Goal: Obtain resource: Obtain resource

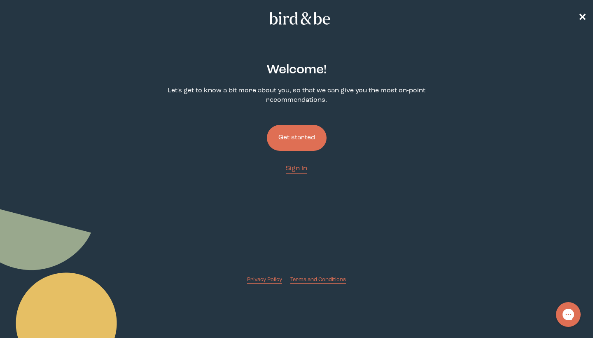
click at [283, 136] on button "Get started" at bounding box center [297, 138] width 60 height 26
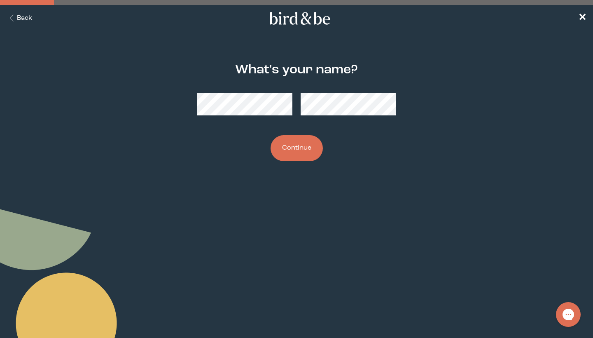
click at [306, 151] on button "Continue" at bounding box center [296, 148] width 52 height 26
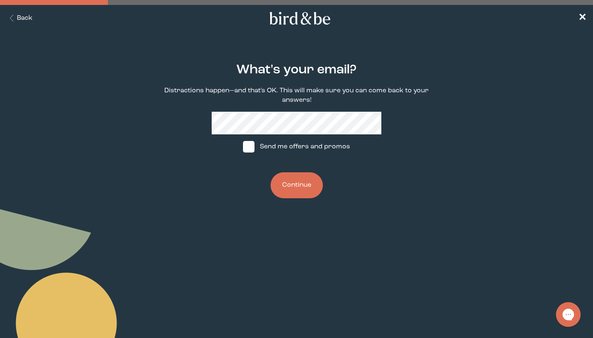
click at [297, 179] on button "Continue" at bounding box center [296, 185] width 52 height 26
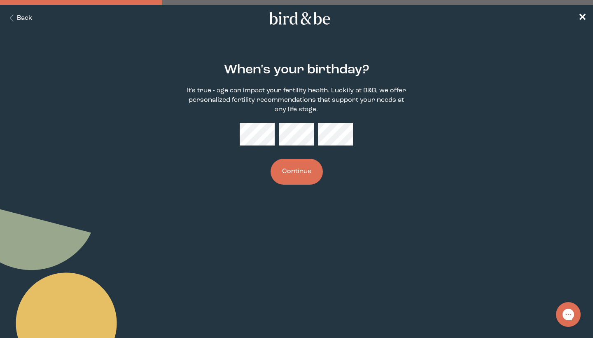
click at [297, 170] on button "Continue" at bounding box center [296, 171] width 52 height 26
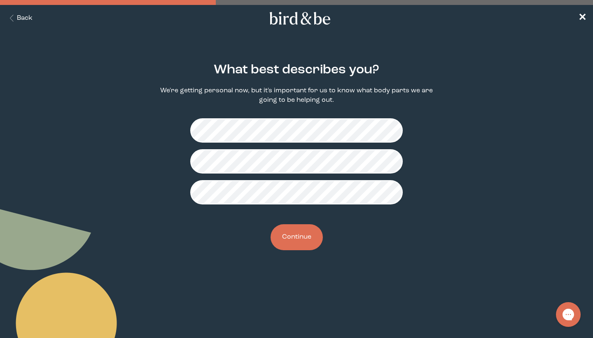
click at [297, 238] on button "Continue" at bounding box center [296, 237] width 52 height 26
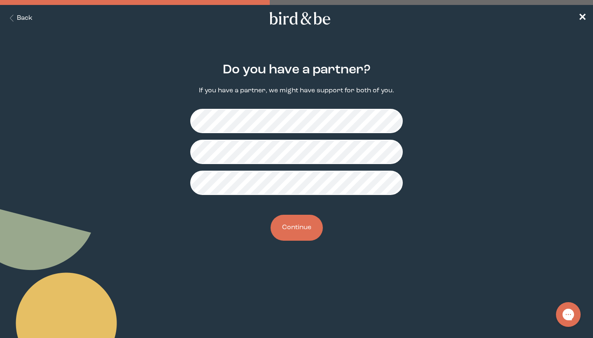
click at [305, 230] on button "Continue" at bounding box center [296, 227] width 52 height 26
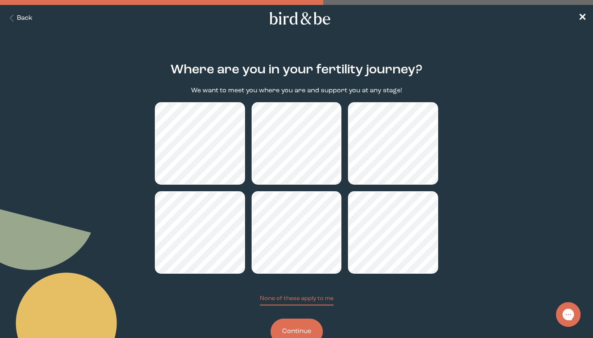
click at [290, 334] on button "Continue" at bounding box center [296, 331] width 52 height 26
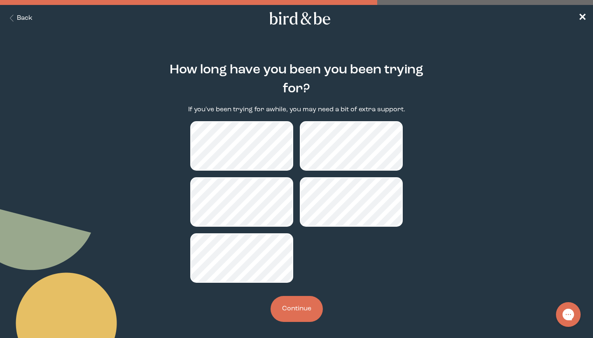
click at [300, 305] on button "Continue" at bounding box center [296, 309] width 52 height 26
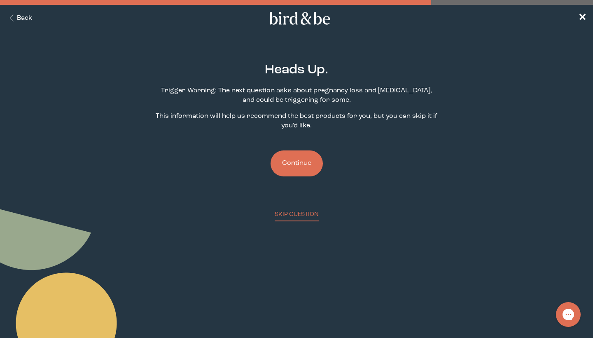
click at [293, 162] on button "Continue" at bounding box center [296, 163] width 52 height 26
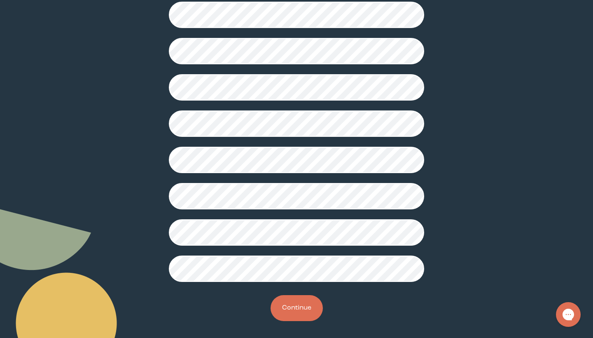
scroll to position [177, 0]
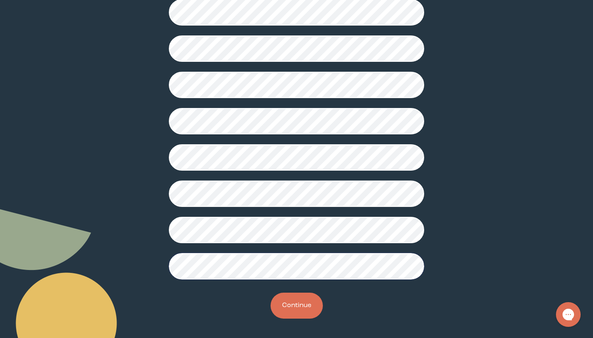
click at [298, 313] on button "Continue" at bounding box center [296, 305] width 52 height 26
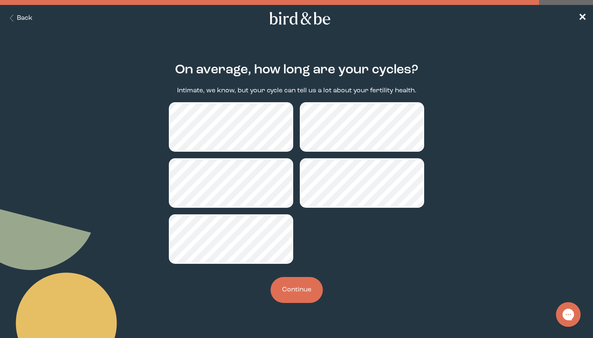
click at [306, 288] on button "Continue" at bounding box center [296, 290] width 52 height 26
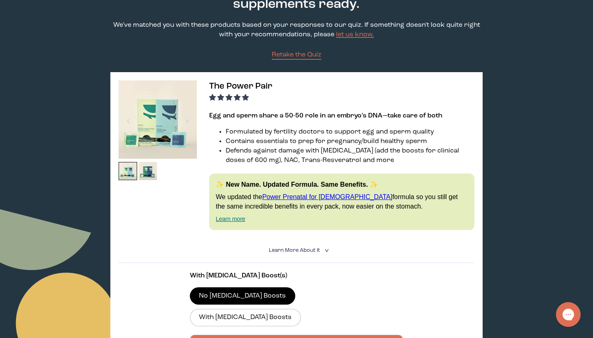
scroll to position [75, 0]
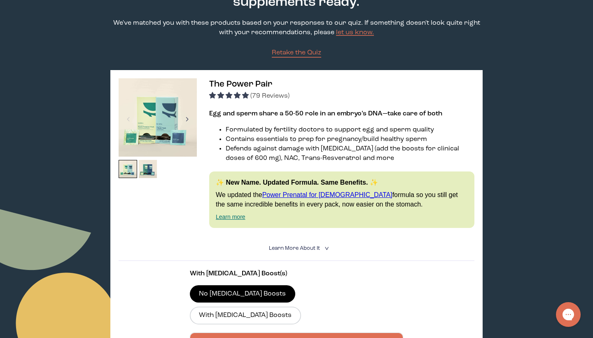
click at [185, 119] on div at bounding box center [187, 119] width 11 height 18
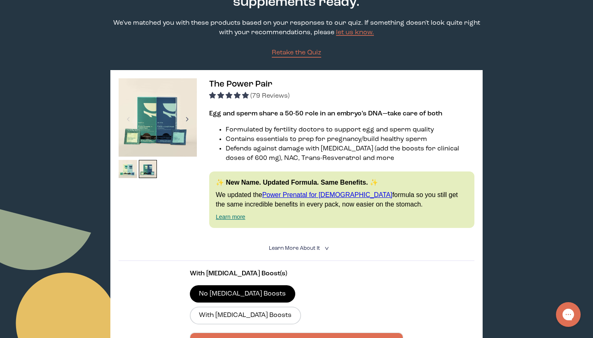
click at [185, 119] on div at bounding box center [187, 119] width 11 height 18
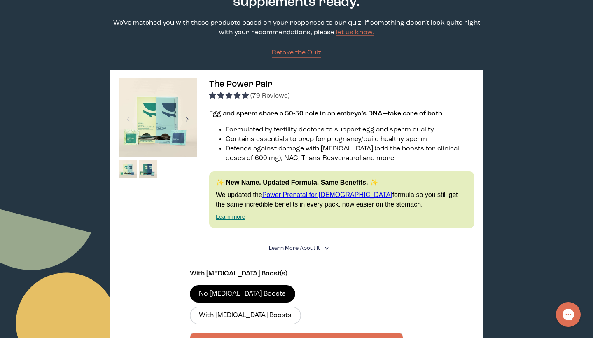
click at [186, 119] on div at bounding box center [187, 119] width 11 height 18
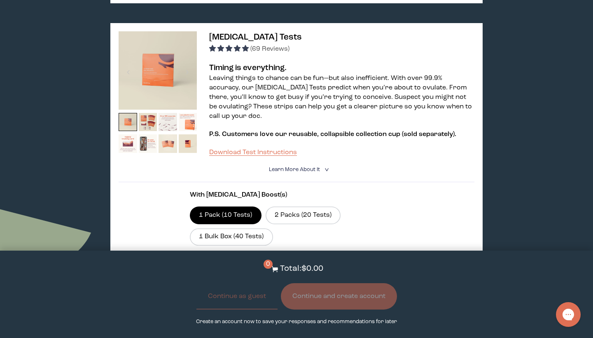
scroll to position [520, 0]
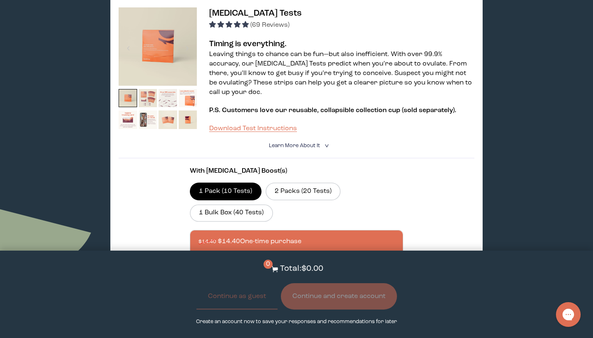
click at [148, 89] on img at bounding box center [148, 98] width 19 height 19
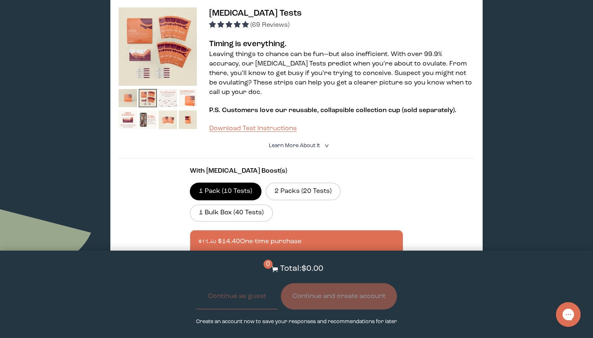
click at [167, 89] on img at bounding box center [167, 98] width 19 height 19
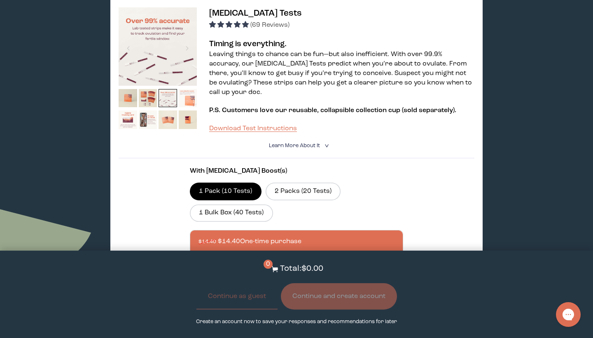
click at [189, 89] on img at bounding box center [188, 98] width 19 height 19
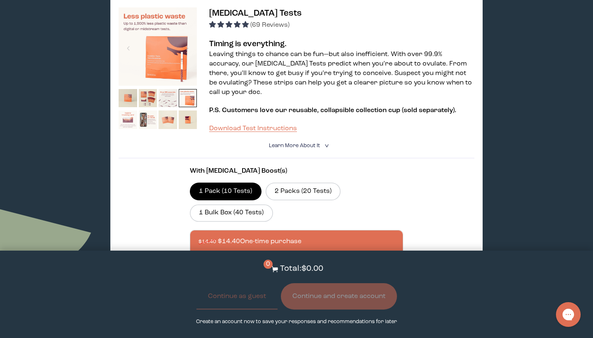
click at [130, 110] on img at bounding box center [128, 119] width 19 height 19
click at [121, 110] on img at bounding box center [128, 119] width 19 height 19
click at [148, 110] on img at bounding box center [148, 119] width 19 height 19
click at [165, 110] on img at bounding box center [167, 119] width 19 height 19
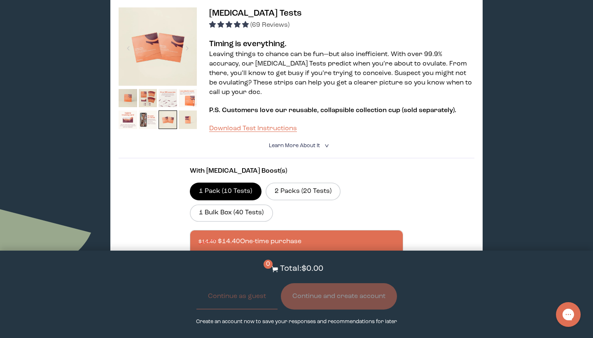
click at [190, 110] on img at bounding box center [188, 119] width 19 height 19
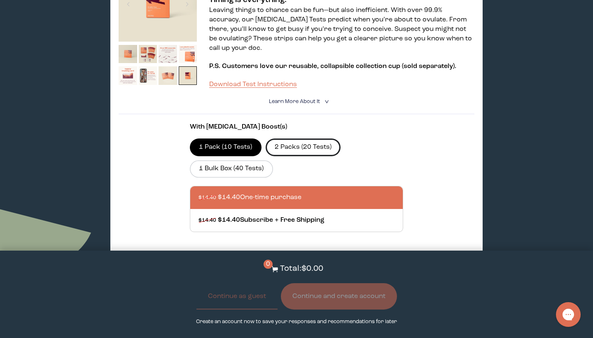
scroll to position [565, 0]
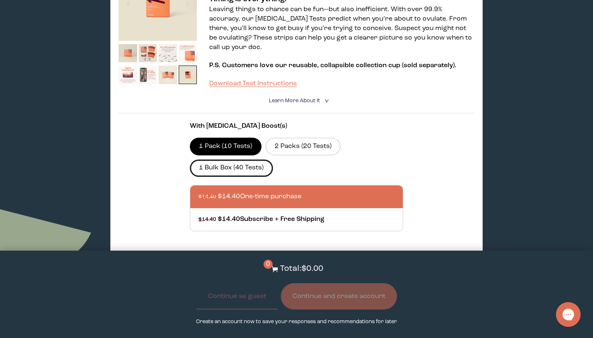
click at [248, 159] on label "1 Bulk Box (40 Tests)" at bounding box center [231, 167] width 83 height 17
click at [0, 0] on input "1 Bulk Box (40 Tests)" at bounding box center [0, 0] width 0 height 0
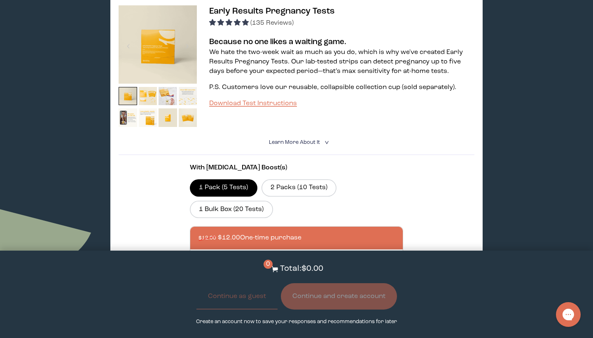
scroll to position [866, 0]
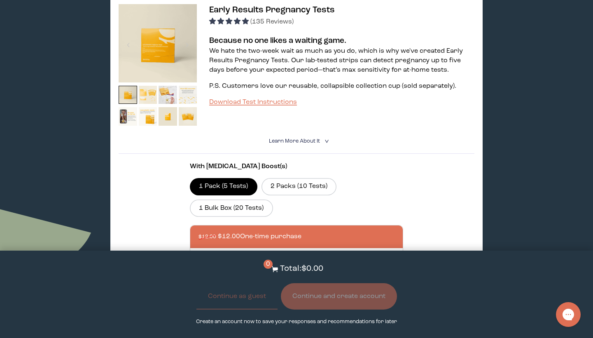
click at [153, 86] on img at bounding box center [148, 95] width 19 height 19
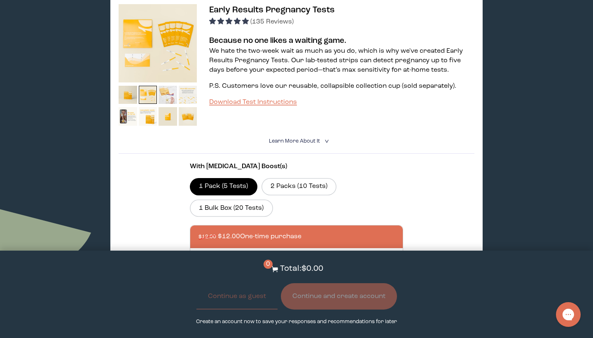
click at [166, 86] on img at bounding box center [167, 95] width 19 height 19
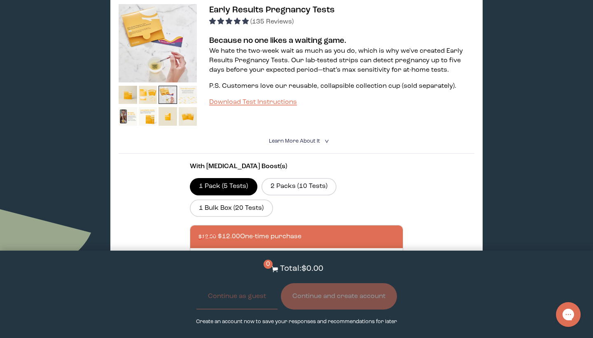
click at [193, 86] on img at bounding box center [188, 95] width 19 height 19
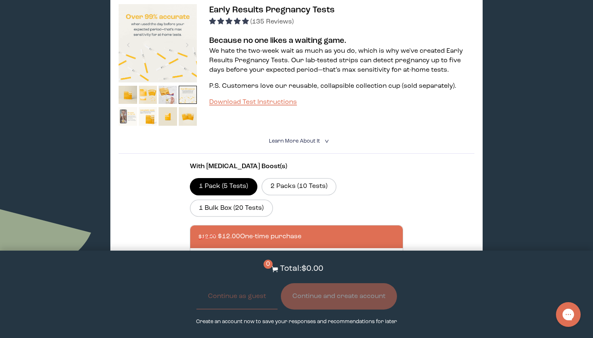
click at [134, 107] on img at bounding box center [128, 116] width 19 height 19
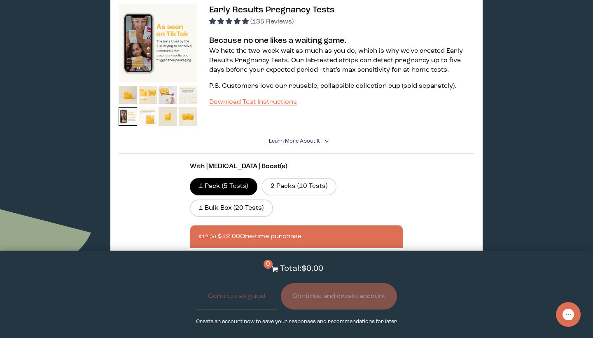
click at [151, 107] on img at bounding box center [148, 116] width 19 height 19
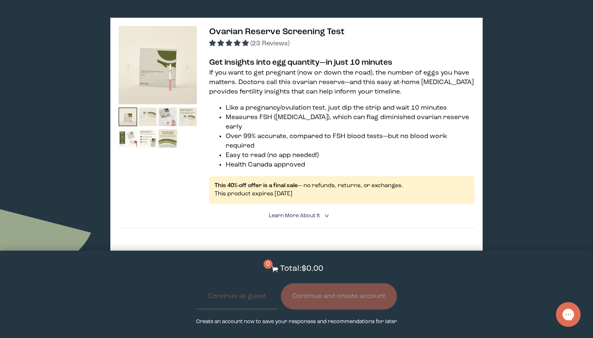
scroll to position [1169, 0]
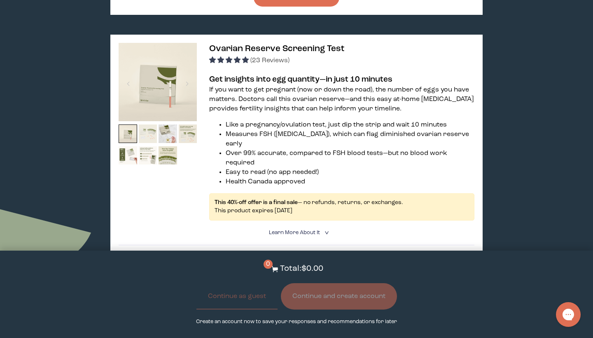
click at [145, 124] on img at bounding box center [148, 133] width 19 height 19
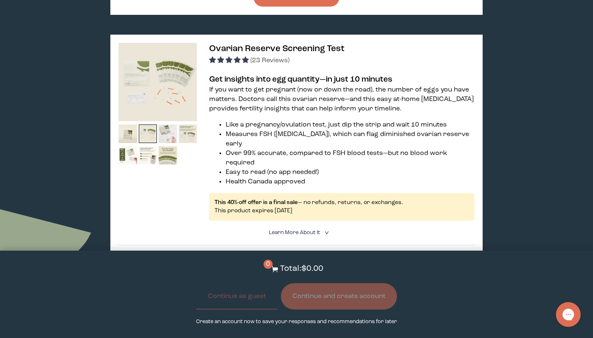
click at [165, 124] on img at bounding box center [167, 133] width 19 height 19
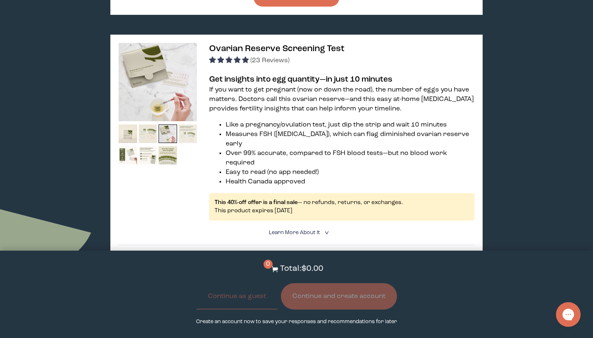
click at [194, 124] on img at bounding box center [188, 133] width 19 height 19
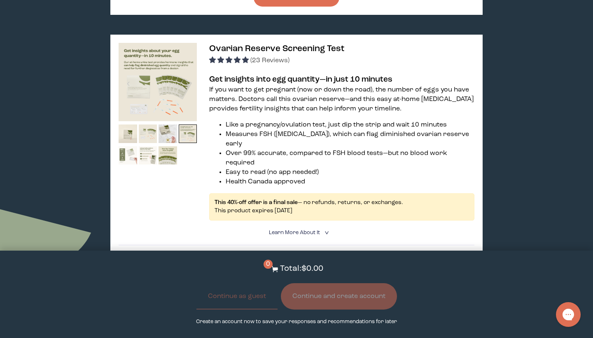
click at [131, 146] on img at bounding box center [128, 155] width 19 height 19
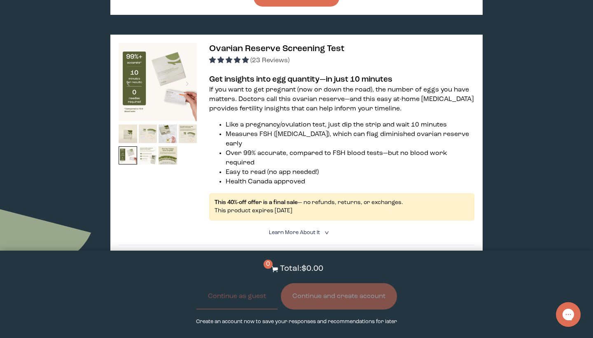
click at [153, 146] on img at bounding box center [148, 155] width 19 height 19
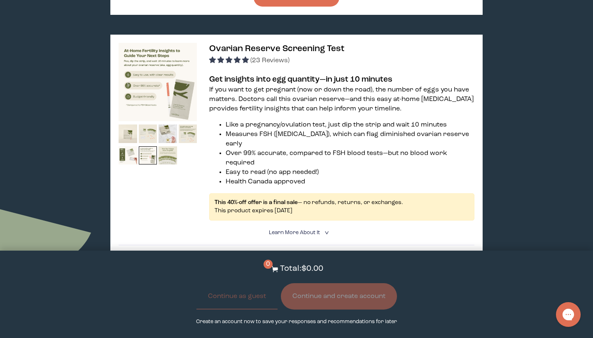
click at [170, 146] on img at bounding box center [167, 155] width 19 height 19
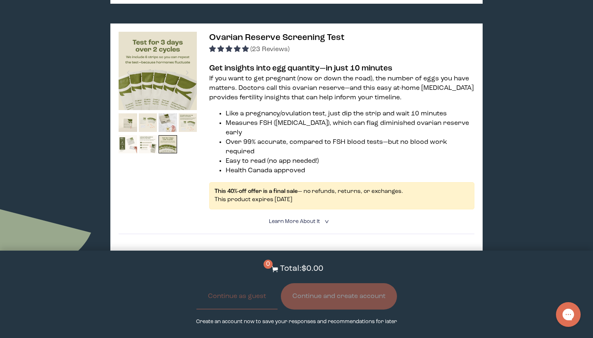
scroll to position [1207, 0]
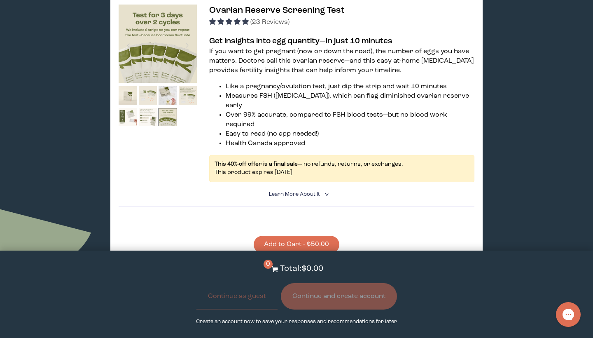
click at [310, 190] on summary "Learn More About it <" at bounding box center [296, 194] width 55 height 8
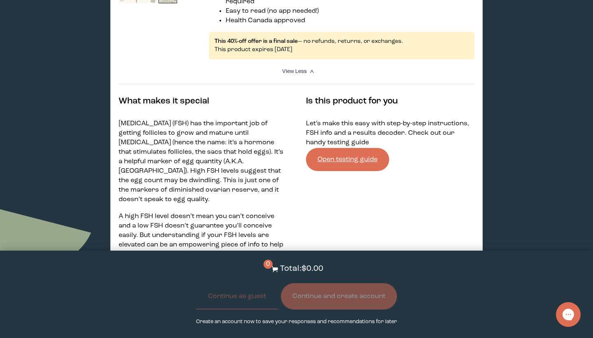
scroll to position [1313, 0]
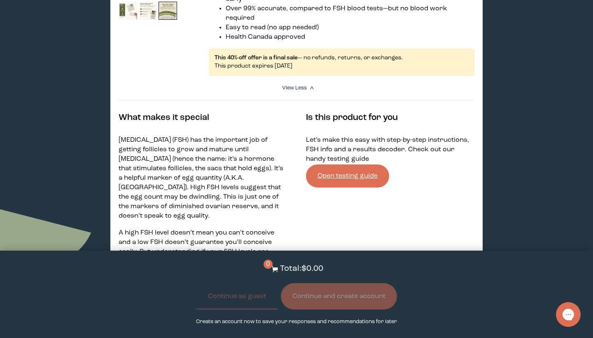
click at [356, 164] on link "Open testing guide" at bounding box center [347, 175] width 83 height 23
